Goal: Task Accomplishment & Management: Manage account settings

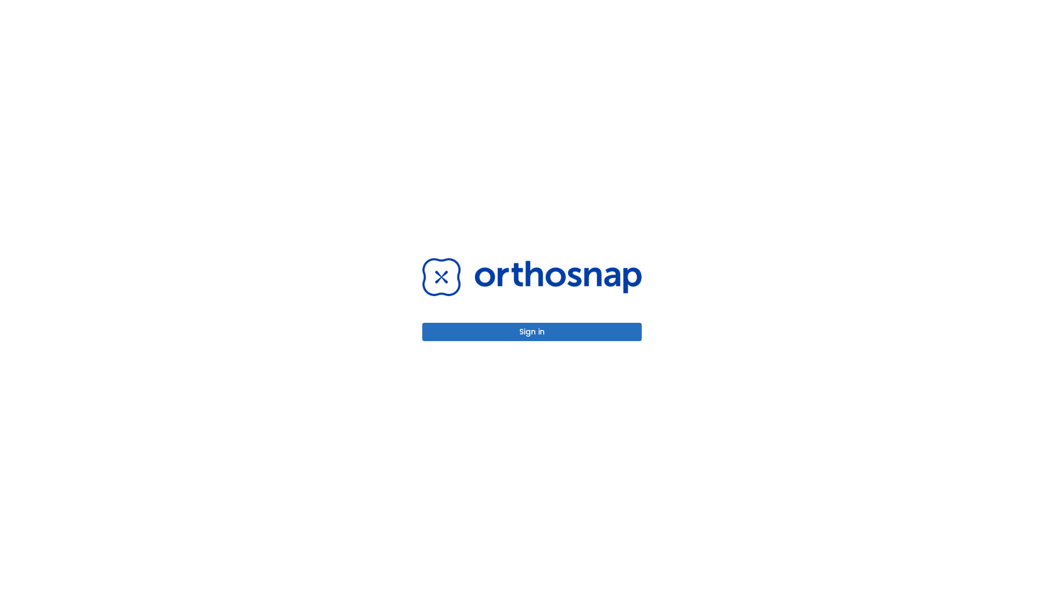
click at [532, 331] on button "Sign in" at bounding box center [531, 332] width 219 height 18
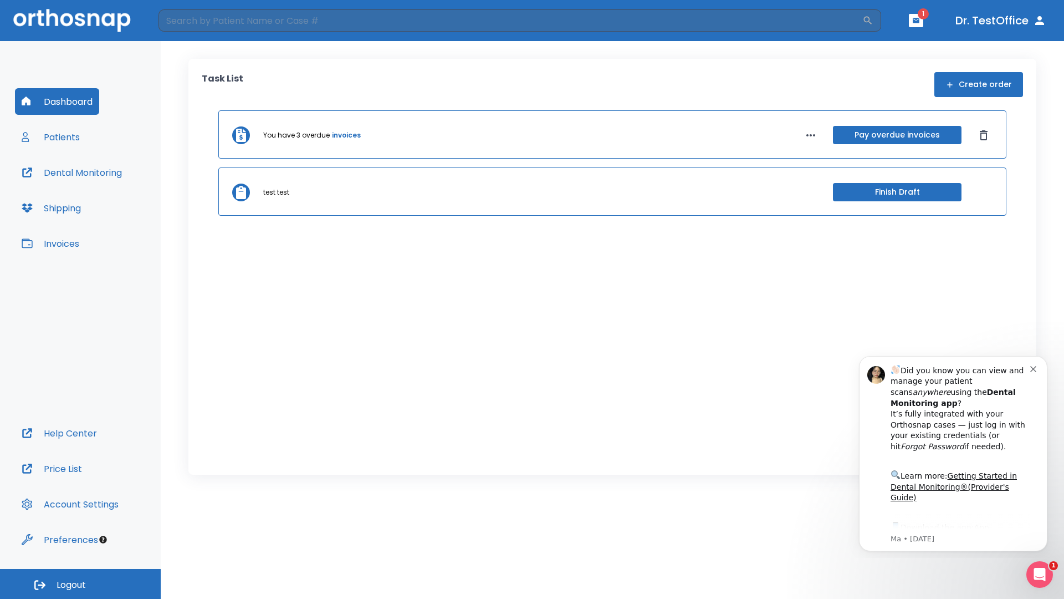
click at [80, 584] on span "Logout" at bounding box center [71, 585] width 29 height 12
